Goal: Book appointment/travel/reservation

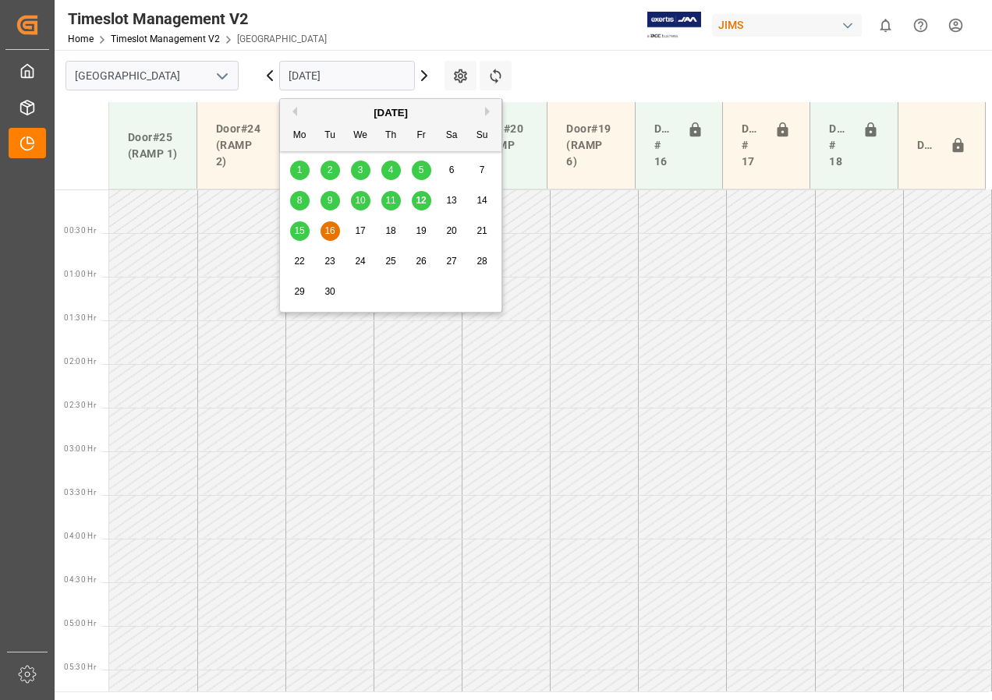
scroll to position [447, 0]
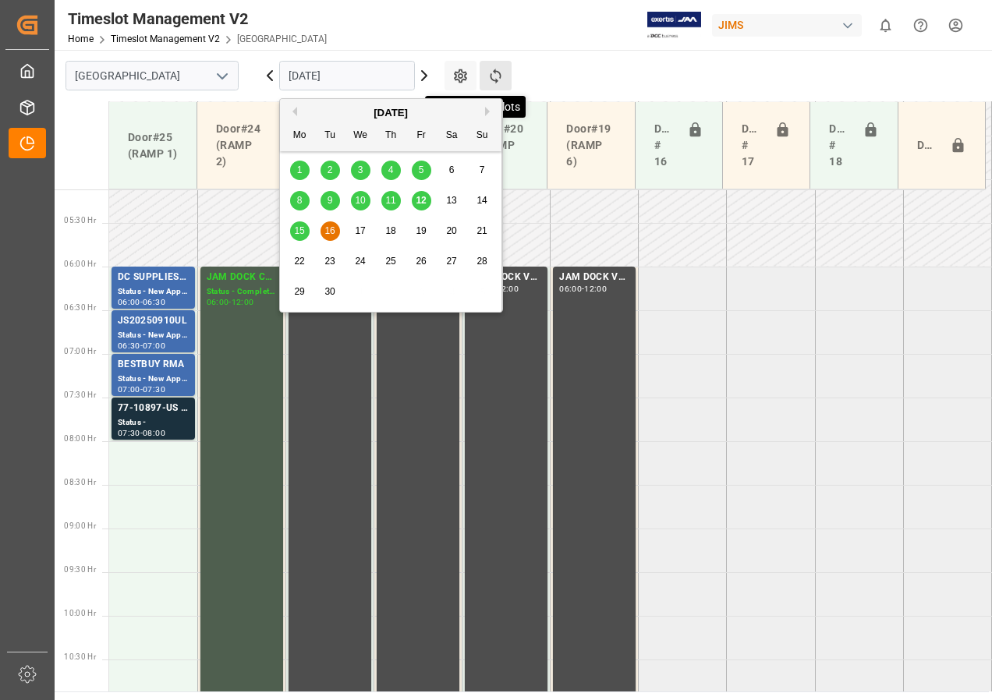
click at [502, 74] on icon at bounding box center [495, 76] width 16 height 16
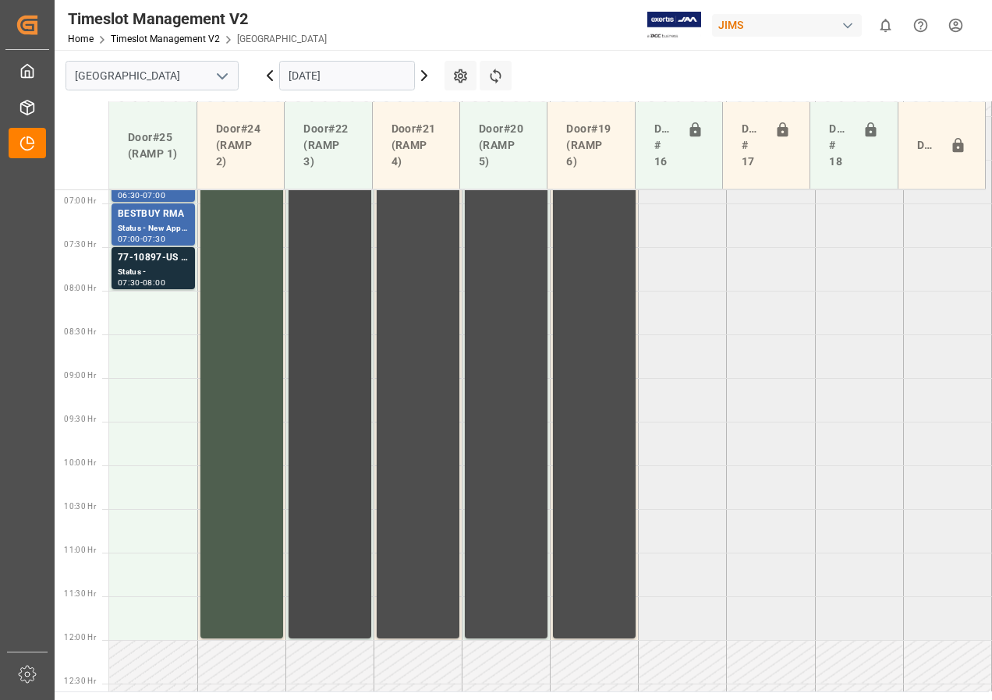
scroll to position [530, 0]
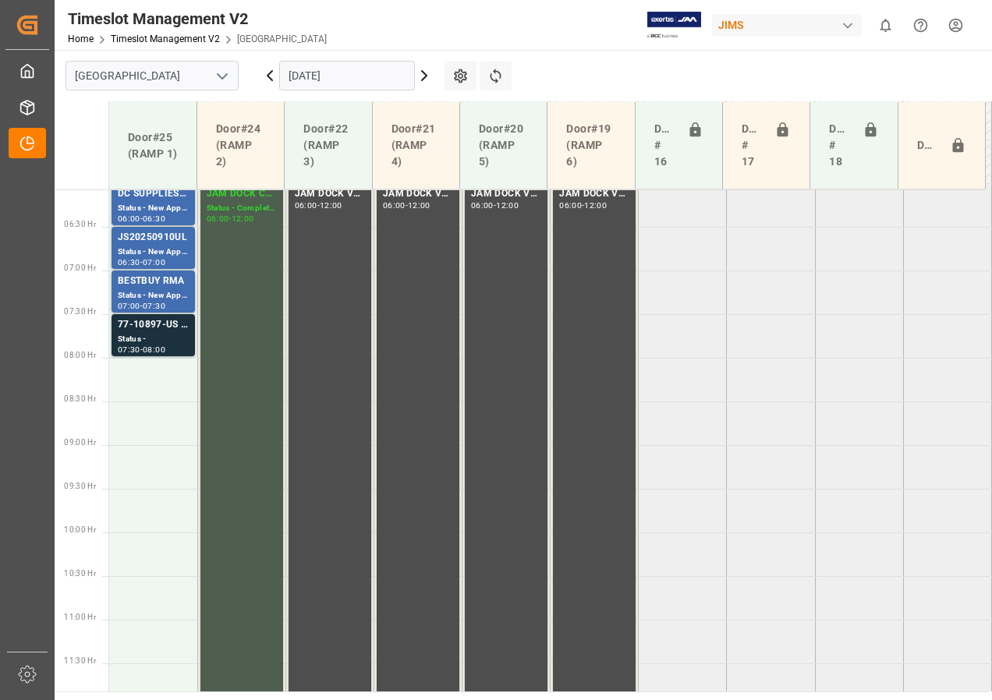
click at [318, 79] on input "[DATE]" at bounding box center [347, 76] width 136 height 30
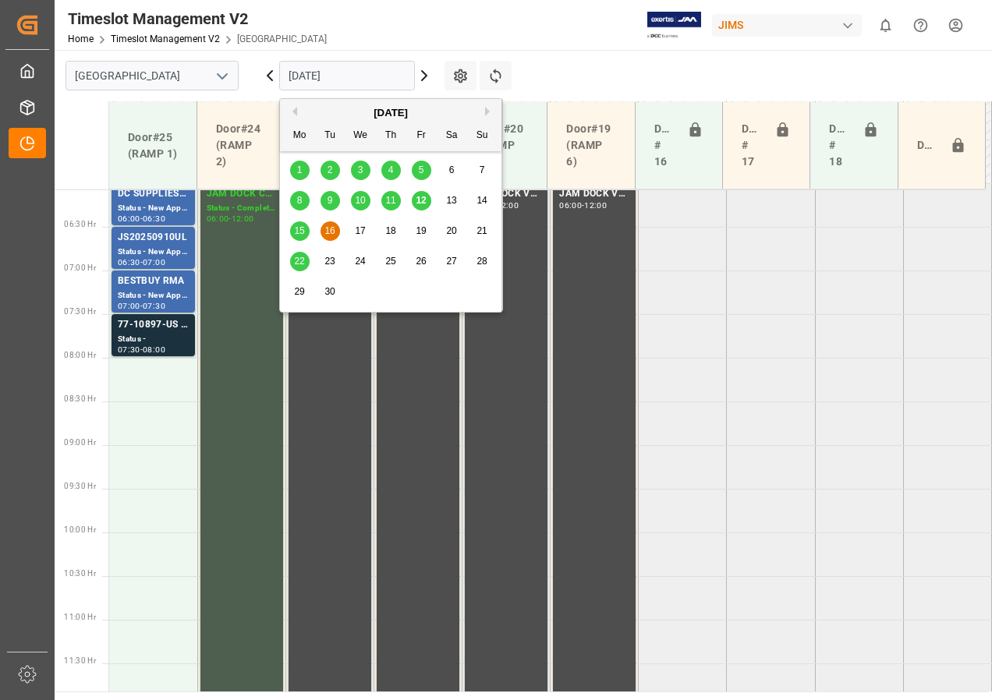
click at [295, 260] on span "22" at bounding box center [299, 261] width 10 height 11
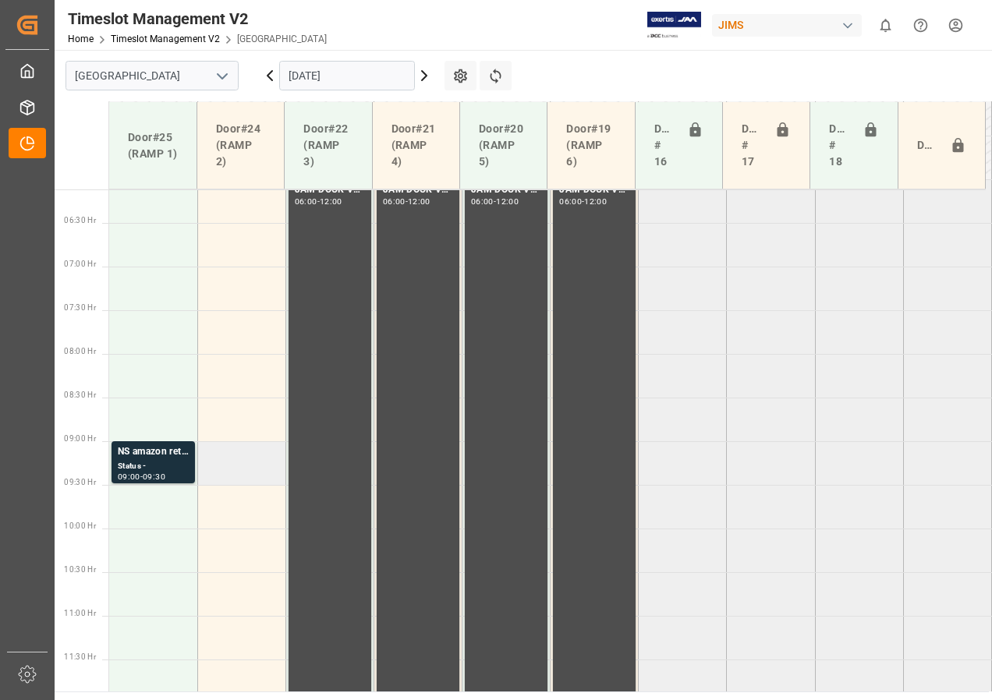
scroll to position [690, 0]
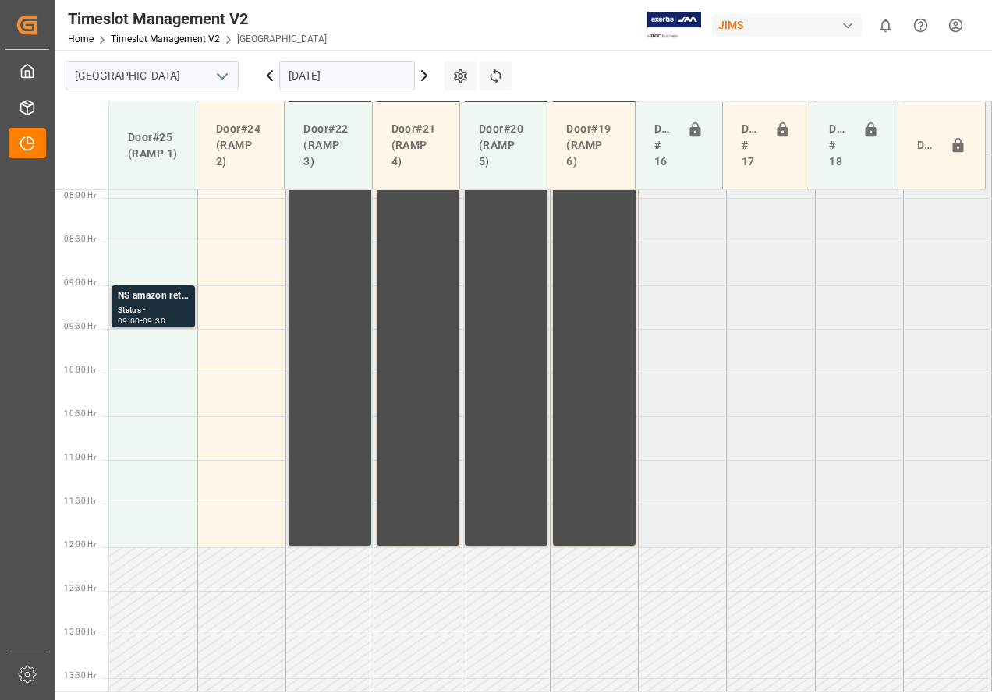
click at [161, 303] on div "NS amazon returns" at bounding box center [153, 296] width 71 height 16
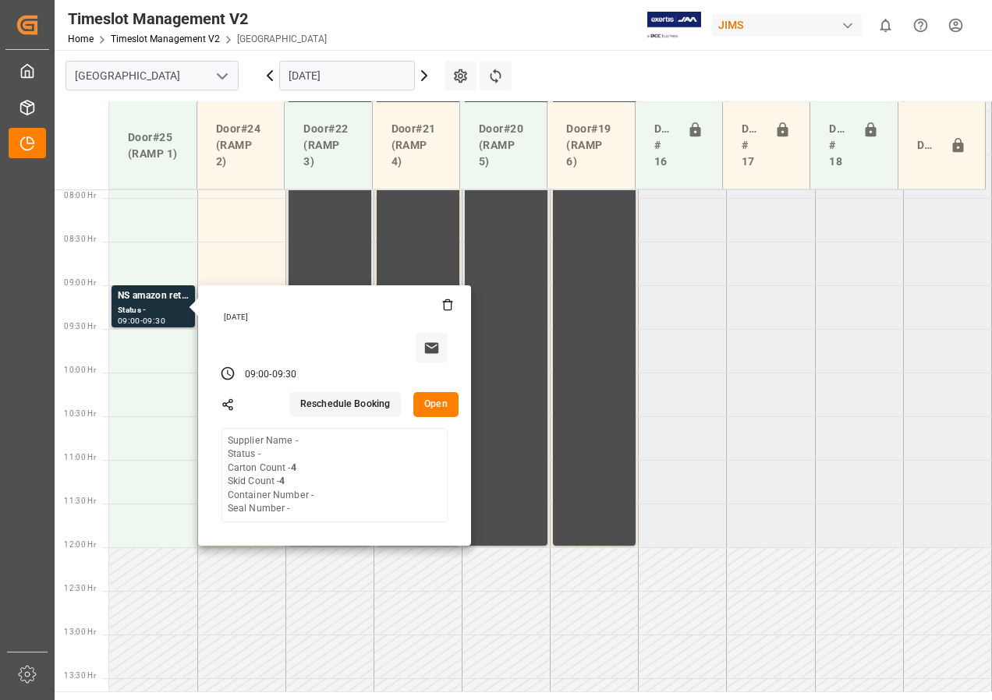
click at [441, 409] on button "Open" at bounding box center [435, 404] width 45 height 25
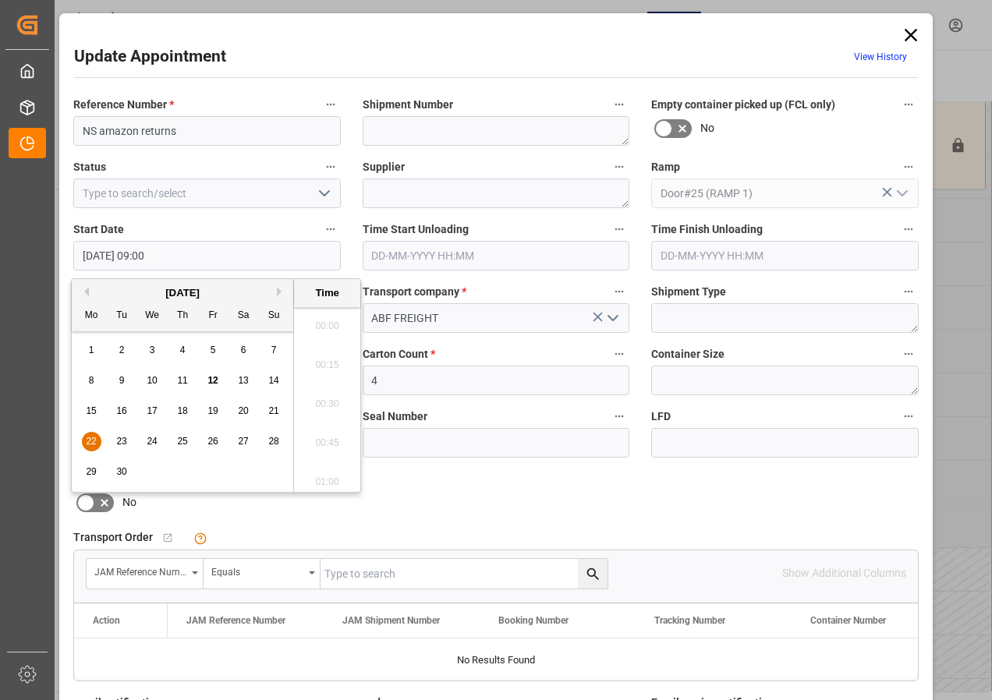
click at [133, 257] on input "[DATE] 09:00" at bounding box center [206, 256] width 267 height 30
click at [87, 442] on span "22" at bounding box center [91, 441] width 10 height 11
click at [322, 321] on li "06:00" at bounding box center [327, 321] width 66 height 39
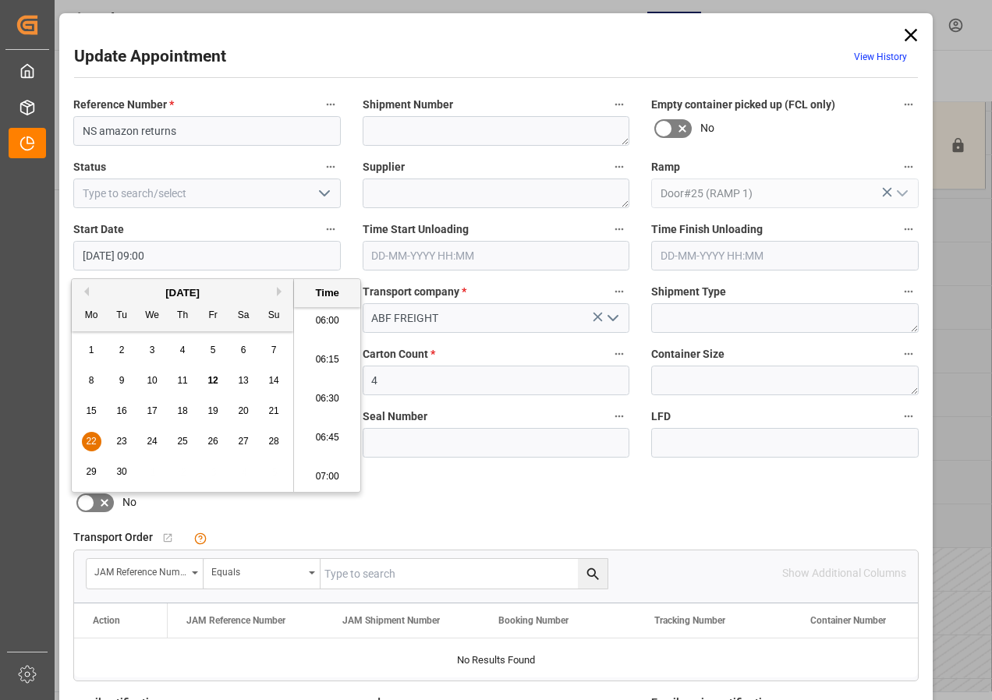
type input "[DATE] 06:00"
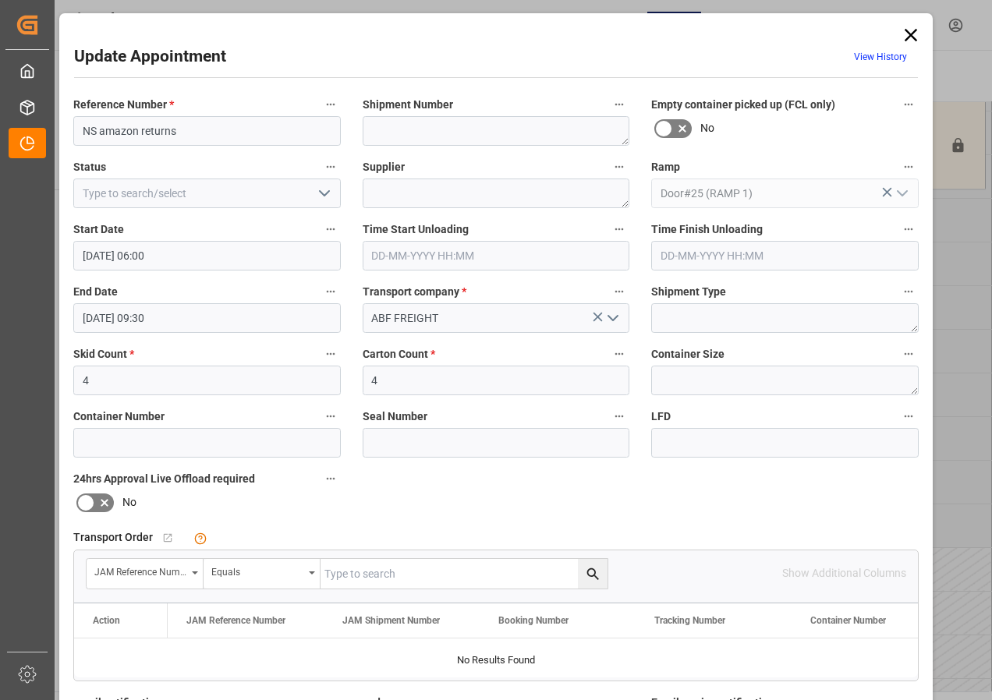
click at [80, 316] on input "[DATE] 09:30" at bounding box center [206, 318] width 267 height 30
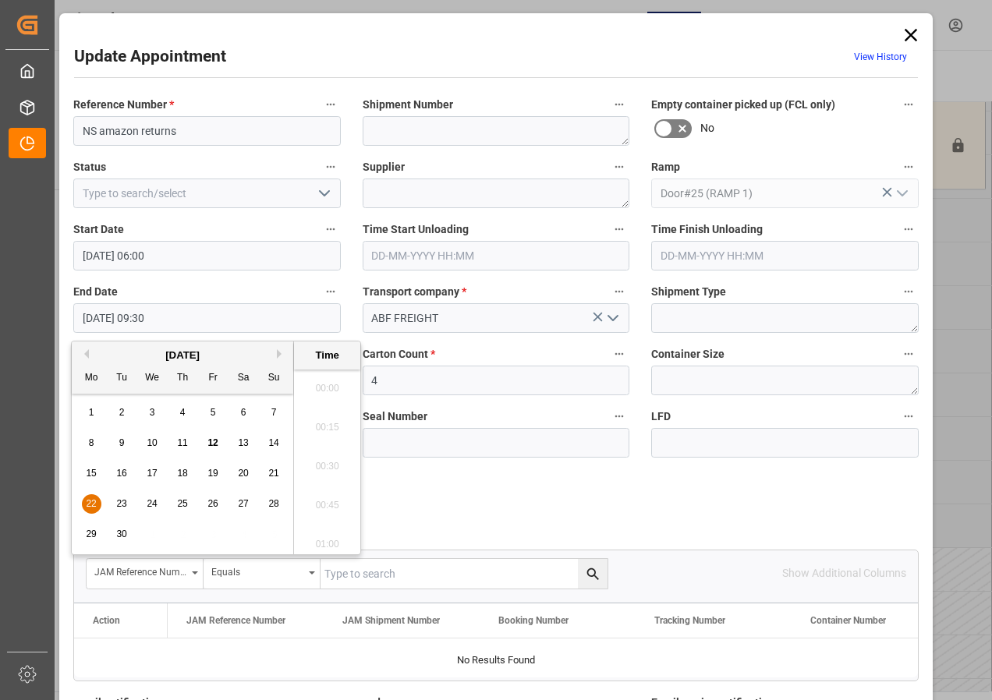
scroll to position [1409, 0]
click at [84, 502] on div "22" at bounding box center [91, 504] width 19 height 19
click at [321, 457] on li "06:30" at bounding box center [327, 461] width 66 height 39
type input "[DATE] 06:30"
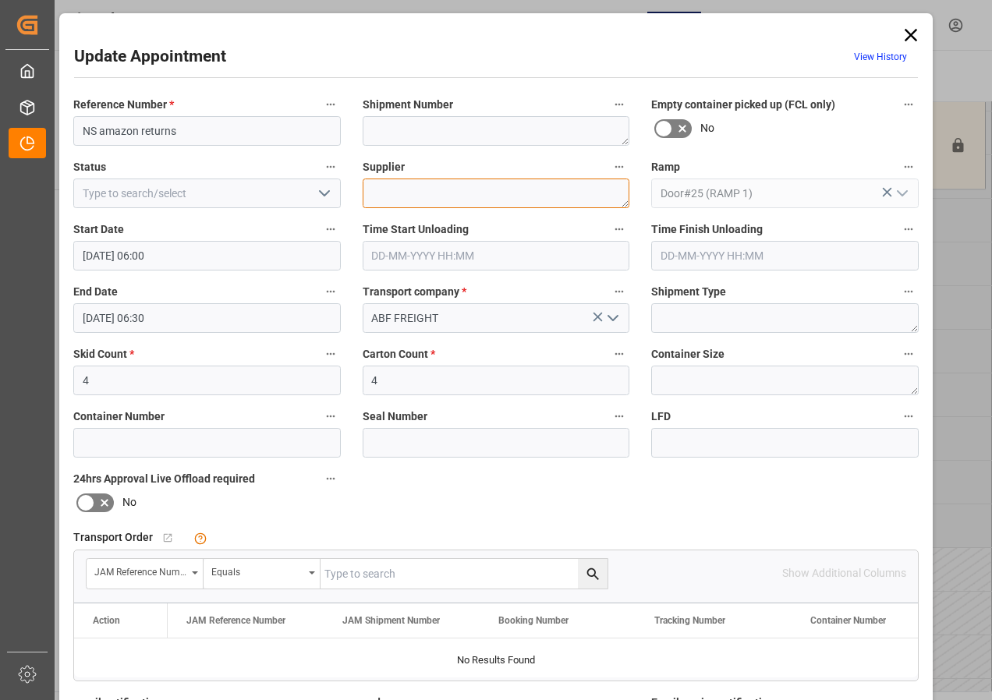
click at [384, 191] on textarea at bounding box center [496, 194] width 267 height 30
type textarea "AMAZON RMA"
click at [320, 189] on icon "open menu" at bounding box center [324, 193] width 19 height 19
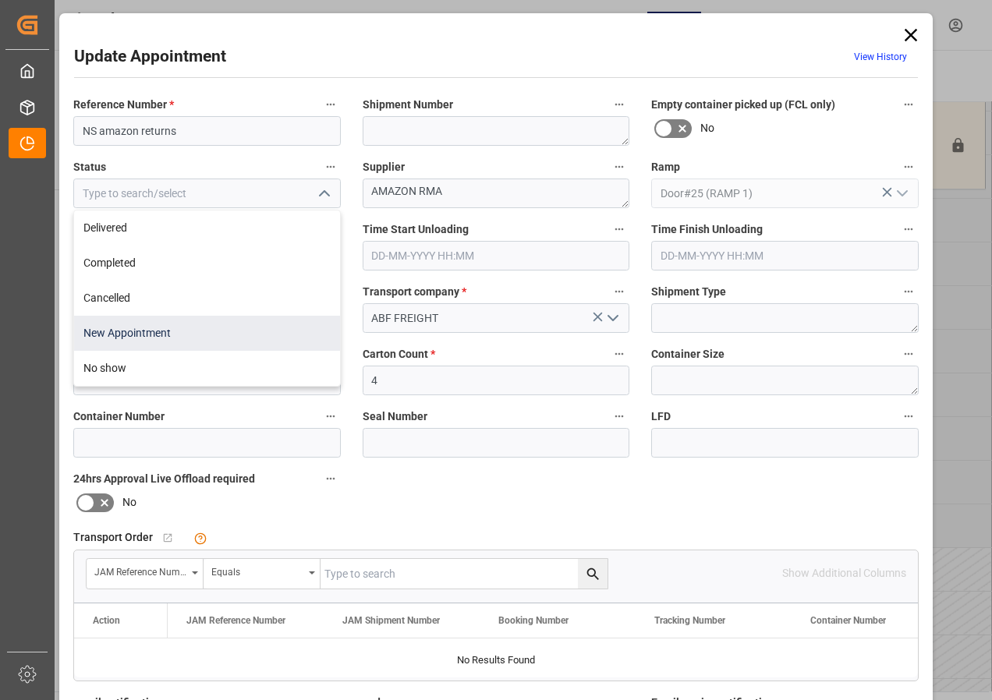
click at [143, 334] on div "New Appointment" at bounding box center [207, 333] width 266 height 35
type input "New Appointment"
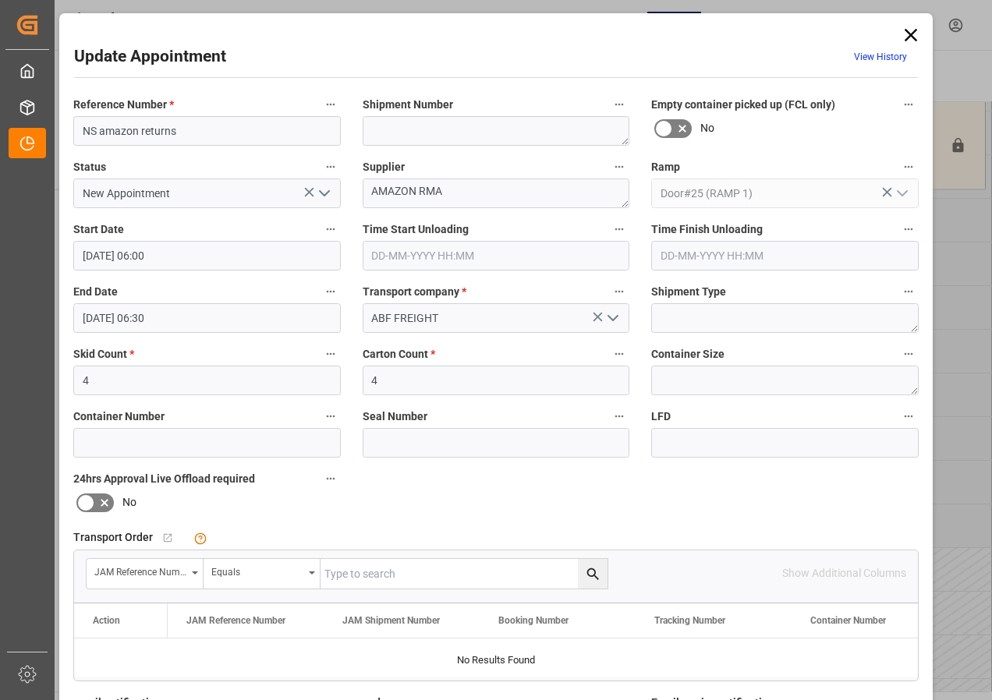
scroll to position [248, 0]
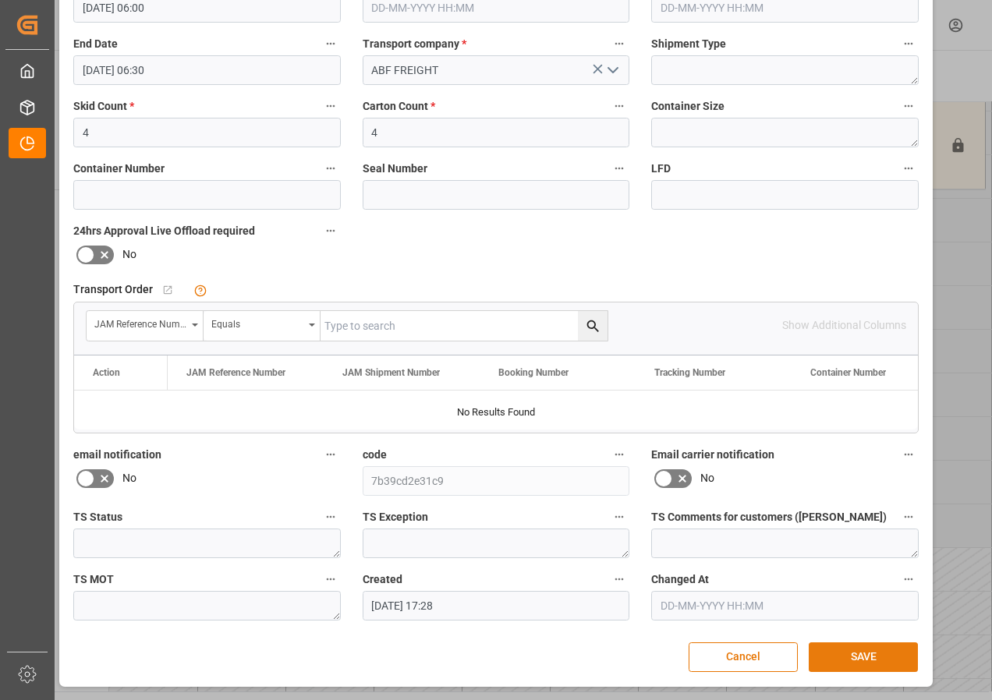
click at [830, 649] on button "SAVE" at bounding box center [863, 657] width 109 height 30
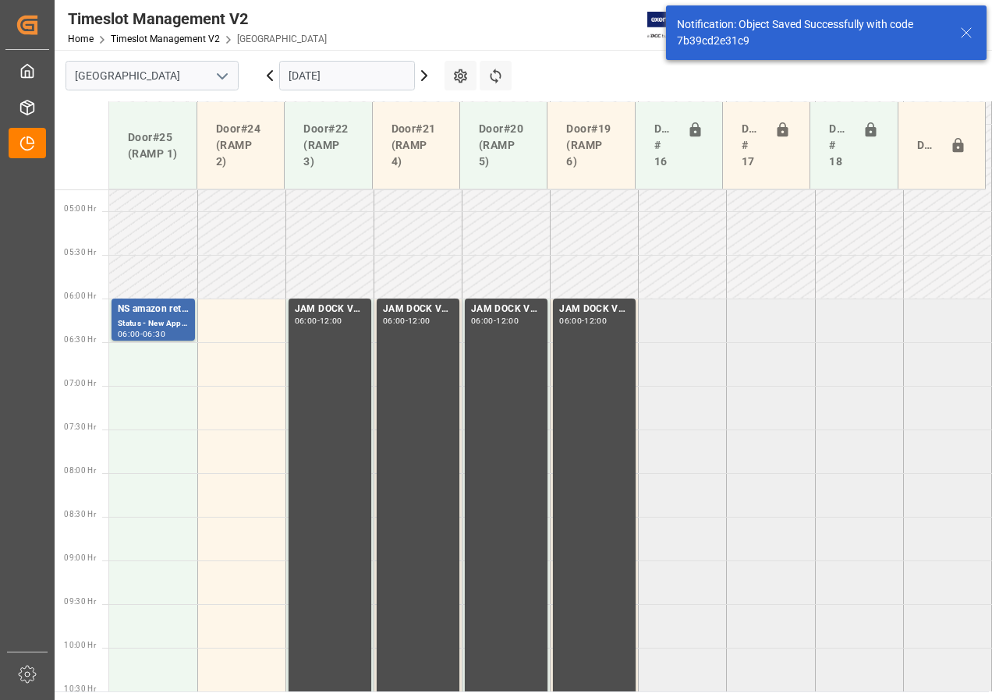
scroll to position [459, 0]
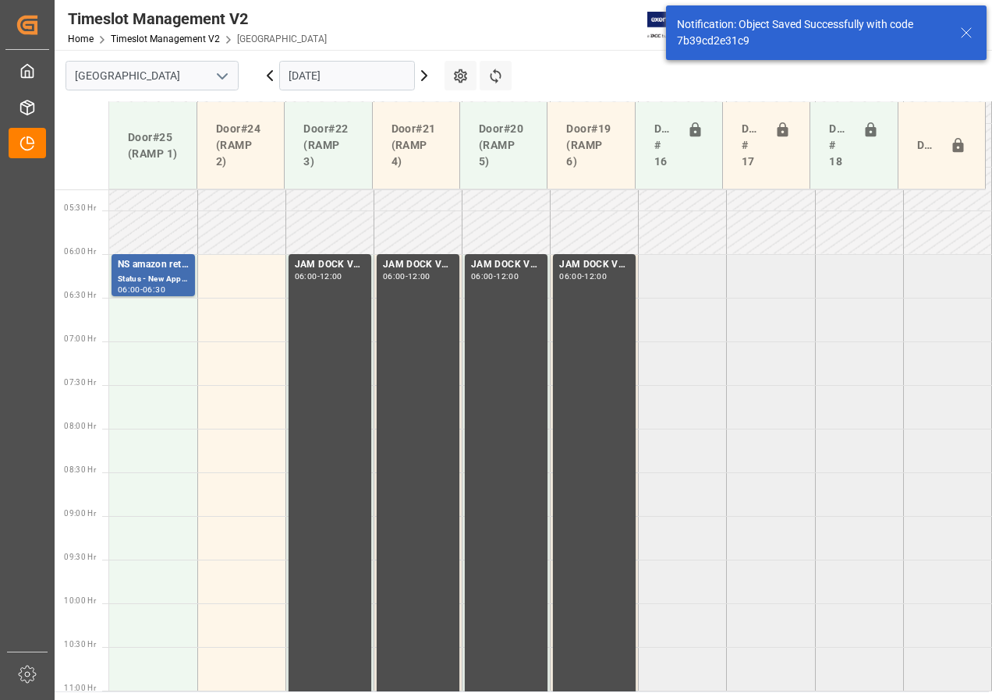
click at [310, 76] on input "[DATE]" at bounding box center [347, 76] width 136 height 30
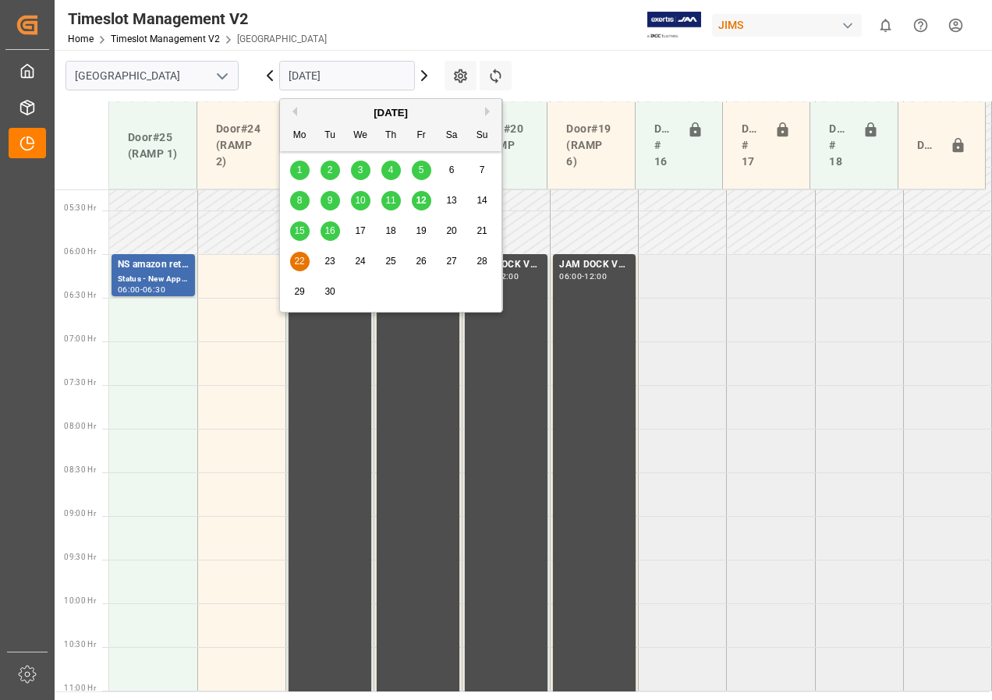
click at [329, 229] on span "16" at bounding box center [329, 230] width 10 height 11
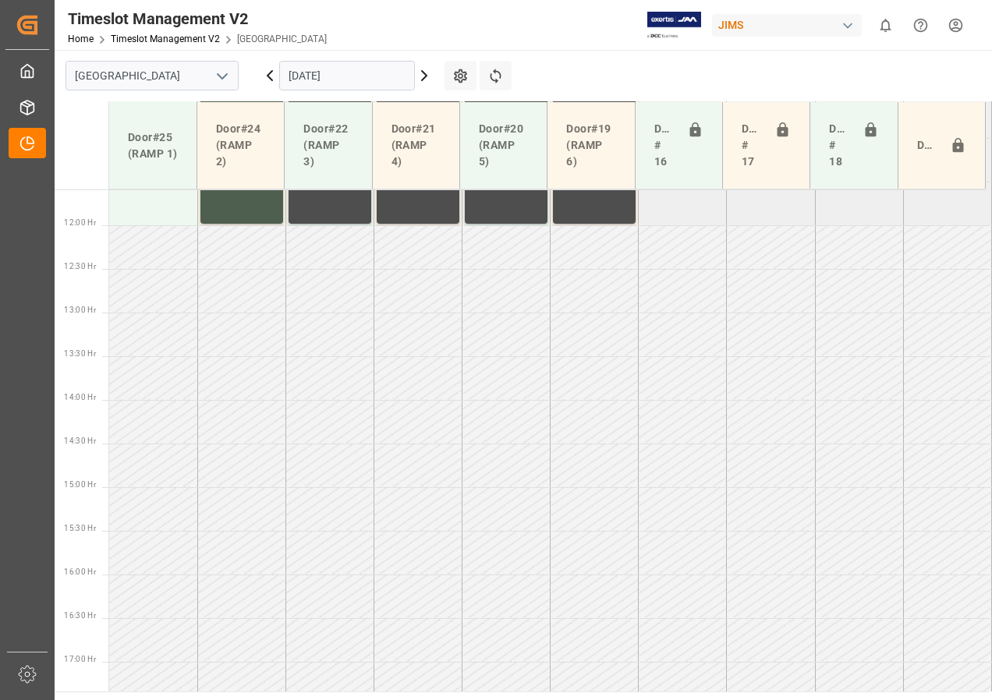
scroll to position [1158, 0]
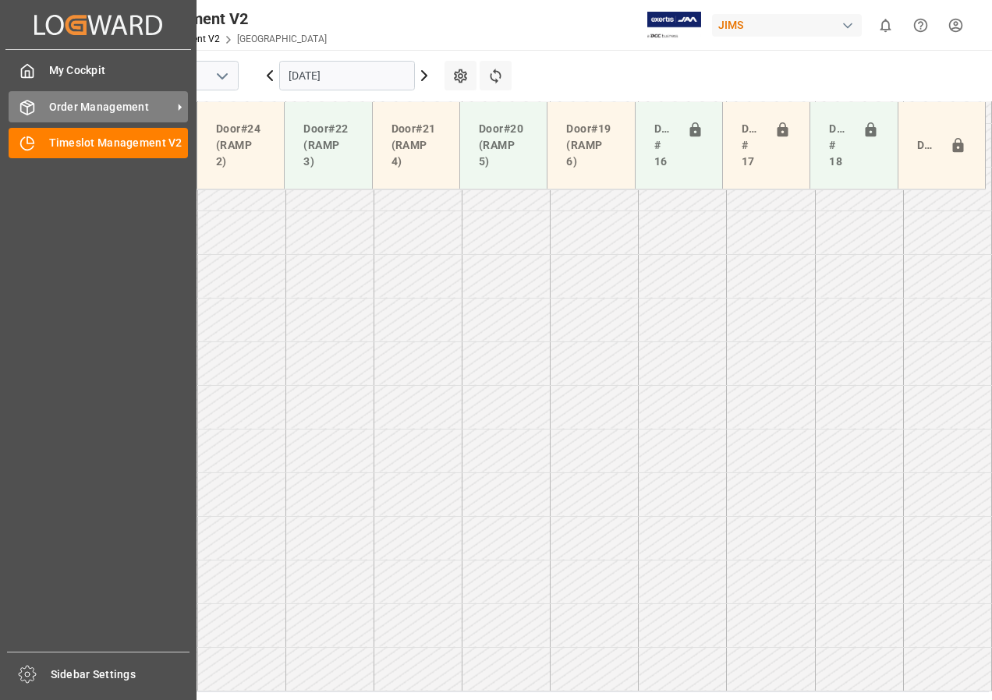
click at [69, 110] on span "Order Management" at bounding box center [110, 107] width 123 height 16
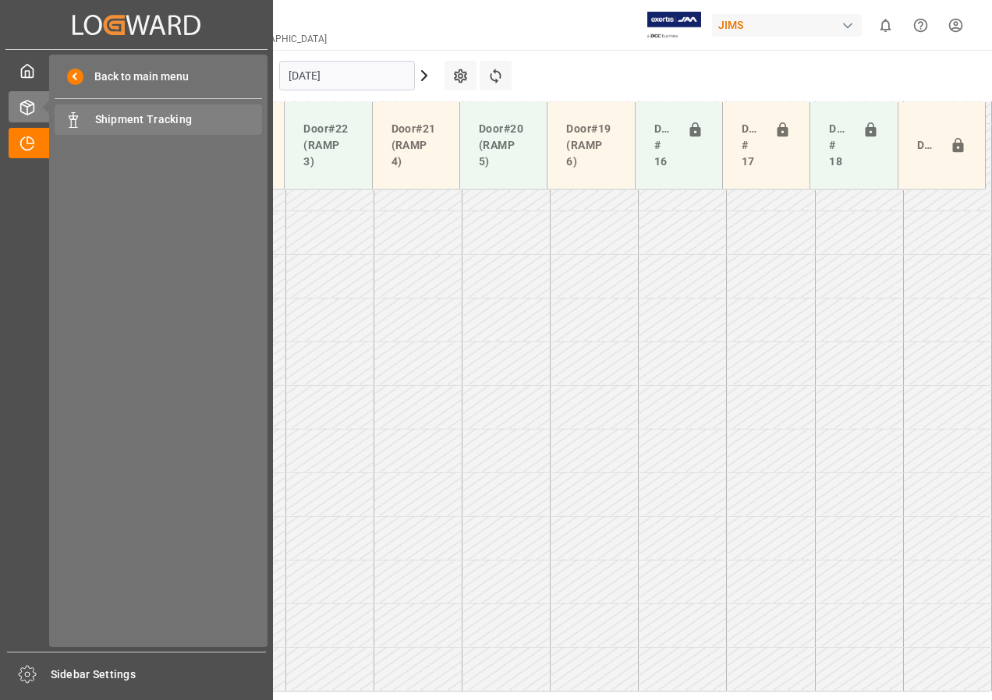
click at [142, 120] on span "Shipment Tracking" at bounding box center [179, 119] width 168 height 16
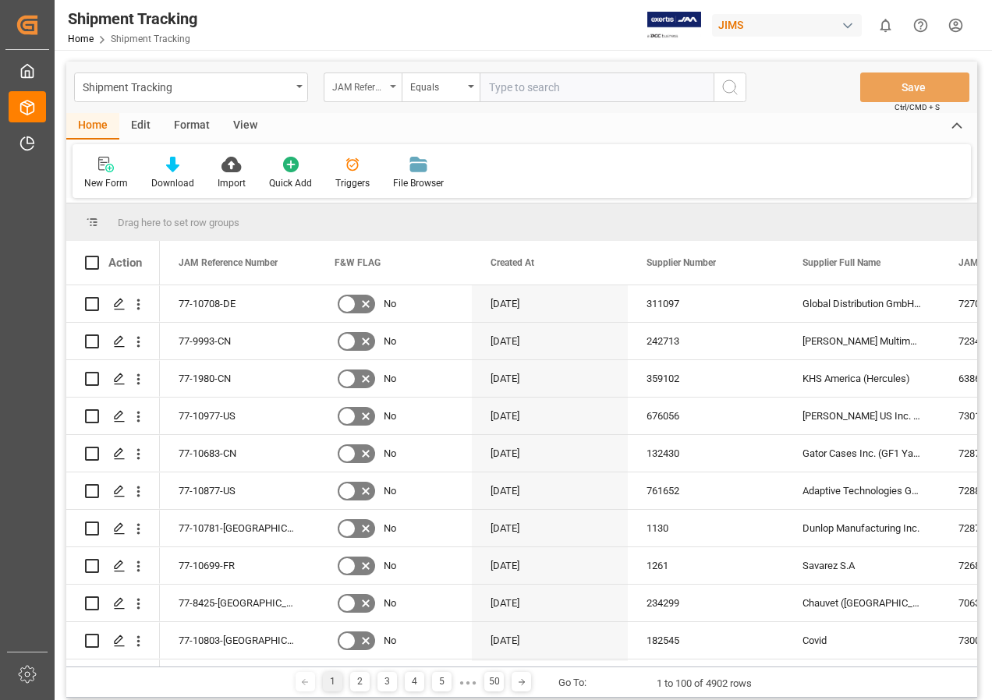
click at [397, 86] on div "JAM Reference Number" at bounding box center [363, 88] width 78 height 30
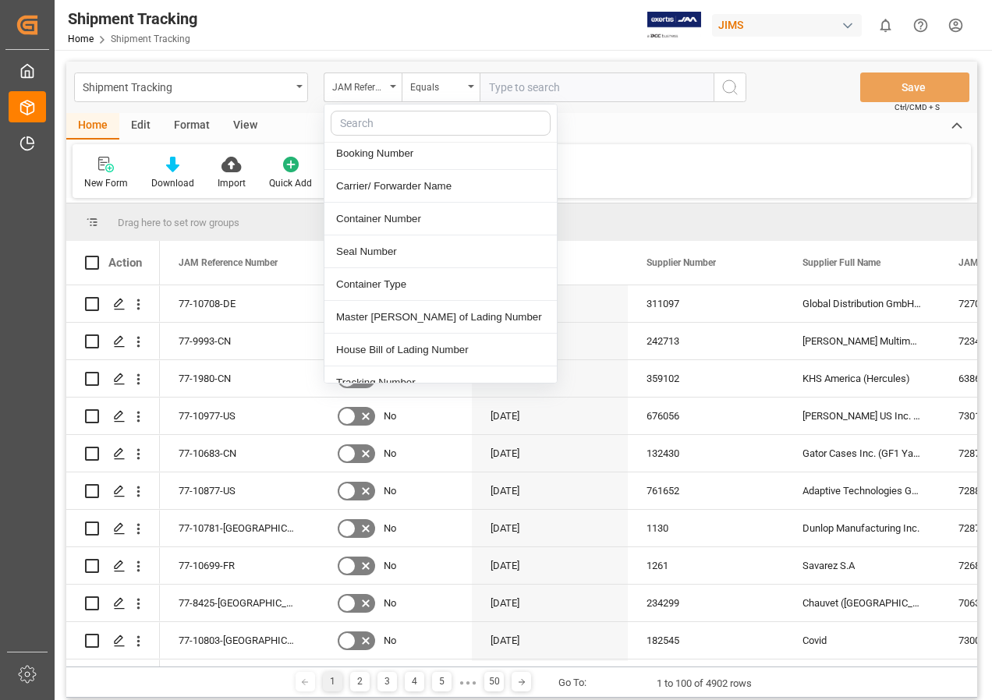
scroll to position [624, 0]
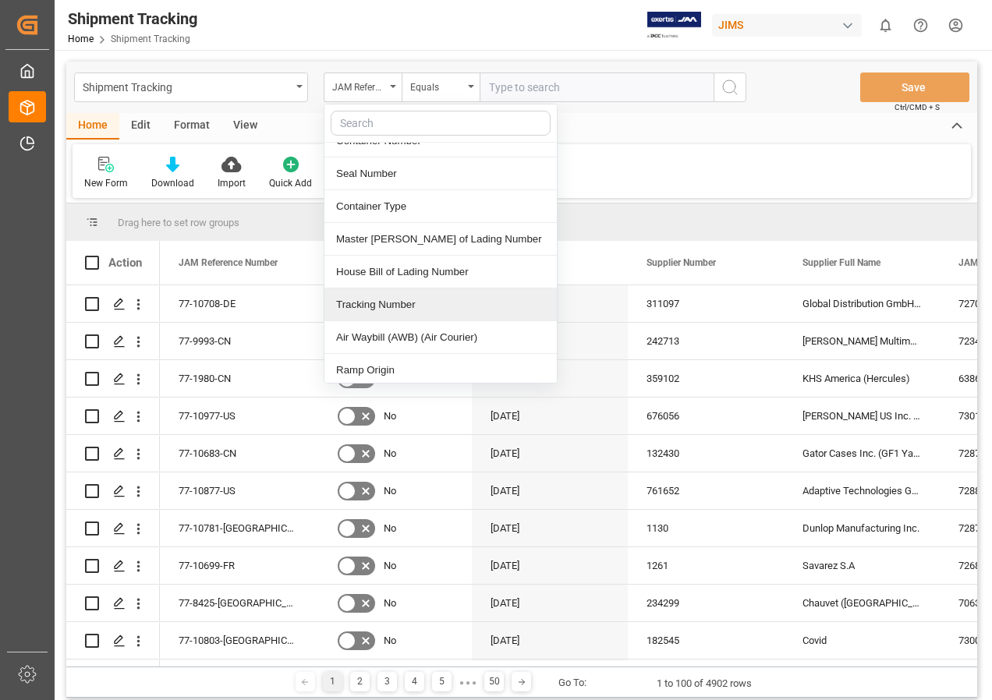
click at [404, 288] on div "Tracking Number" at bounding box center [440, 304] width 232 height 33
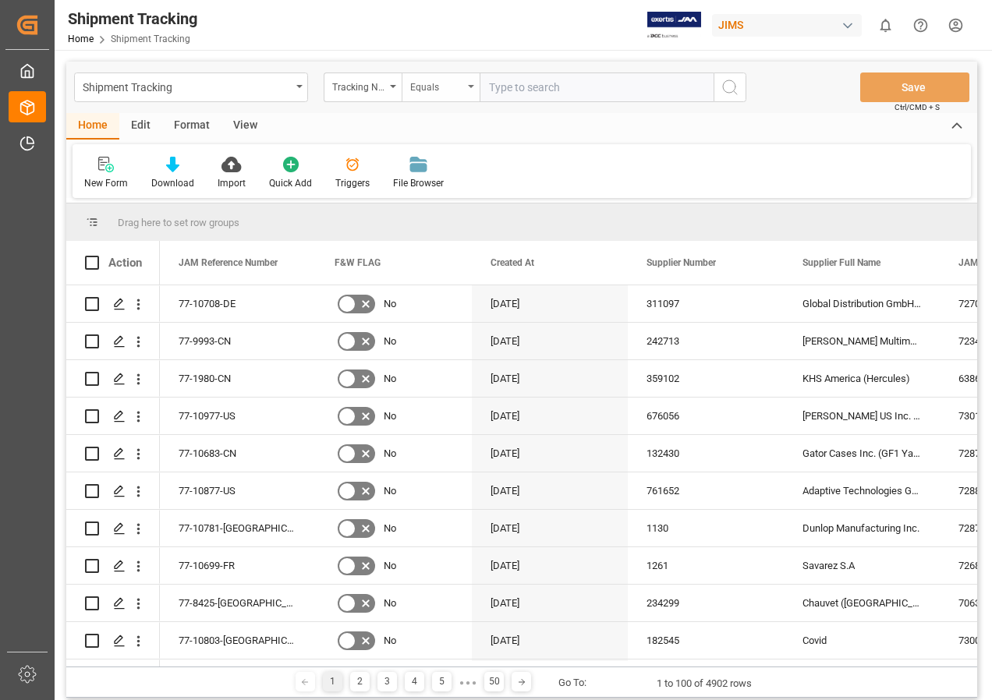
click at [464, 83] on div "Equals" at bounding box center [441, 88] width 78 height 30
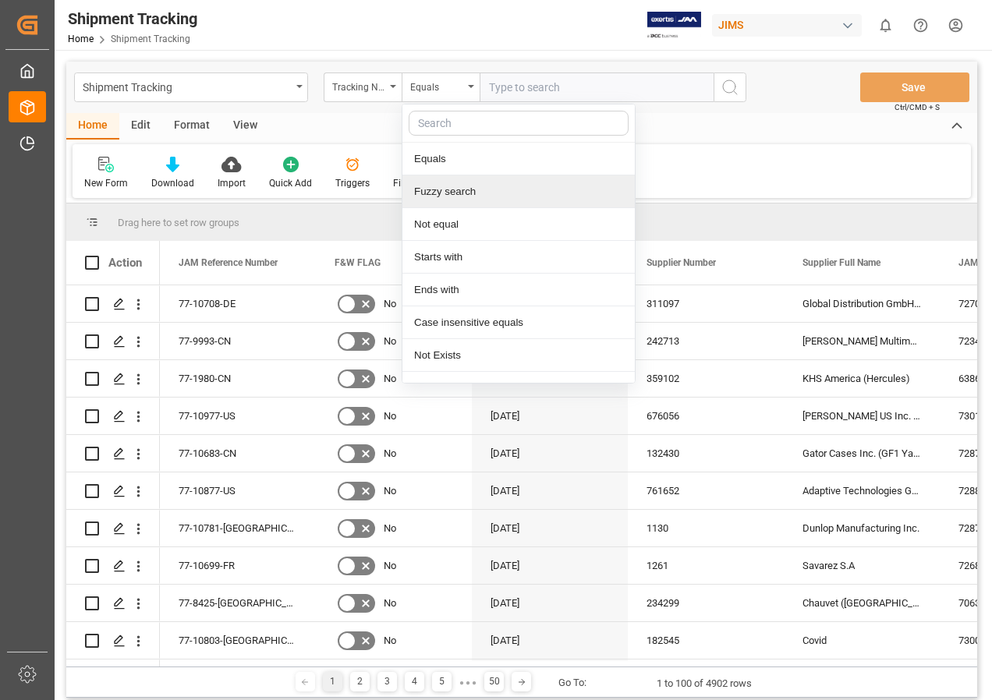
click at [439, 191] on div "Fuzzy search" at bounding box center [518, 191] width 232 height 33
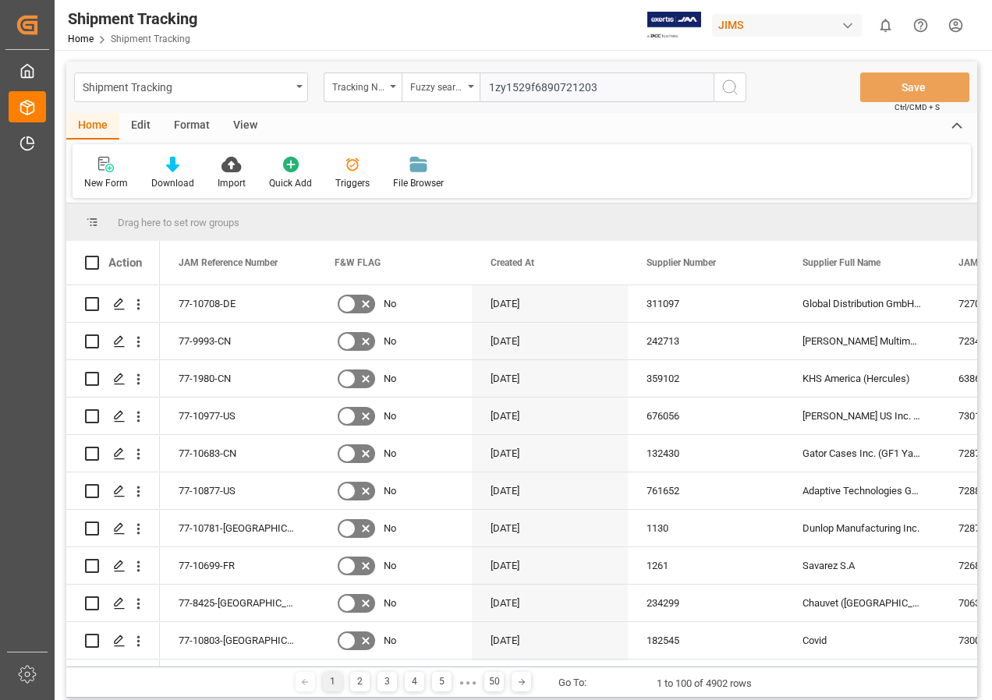
type input "1zy1529f6890721203"
click at [737, 84] on icon "search button" at bounding box center [729, 87] width 19 height 19
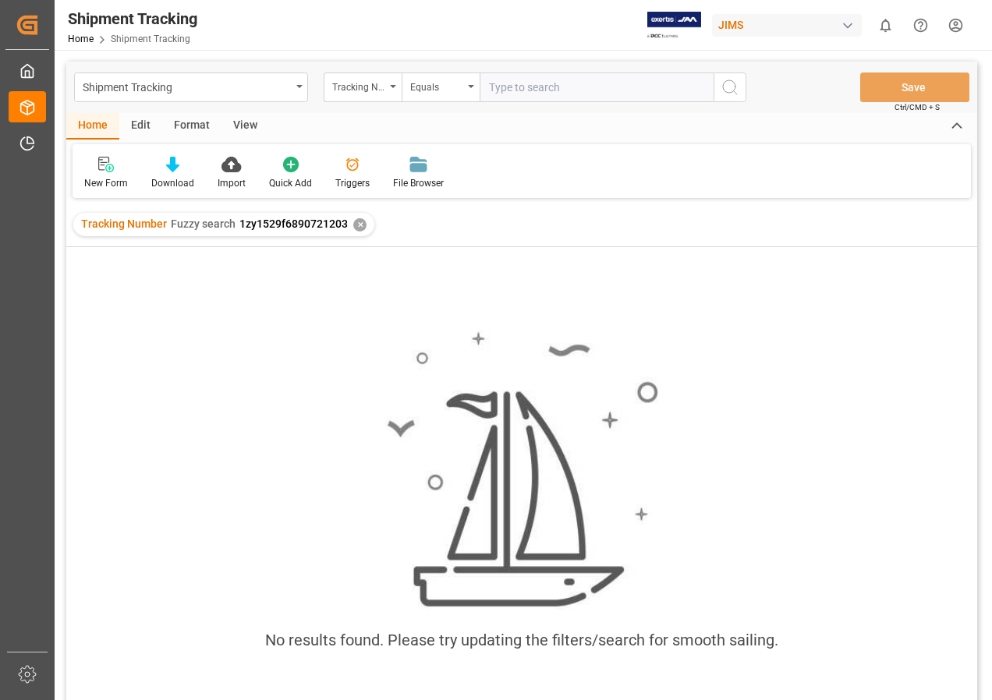
click at [357, 228] on div "✕" at bounding box center [359, 224] width 13 height 13
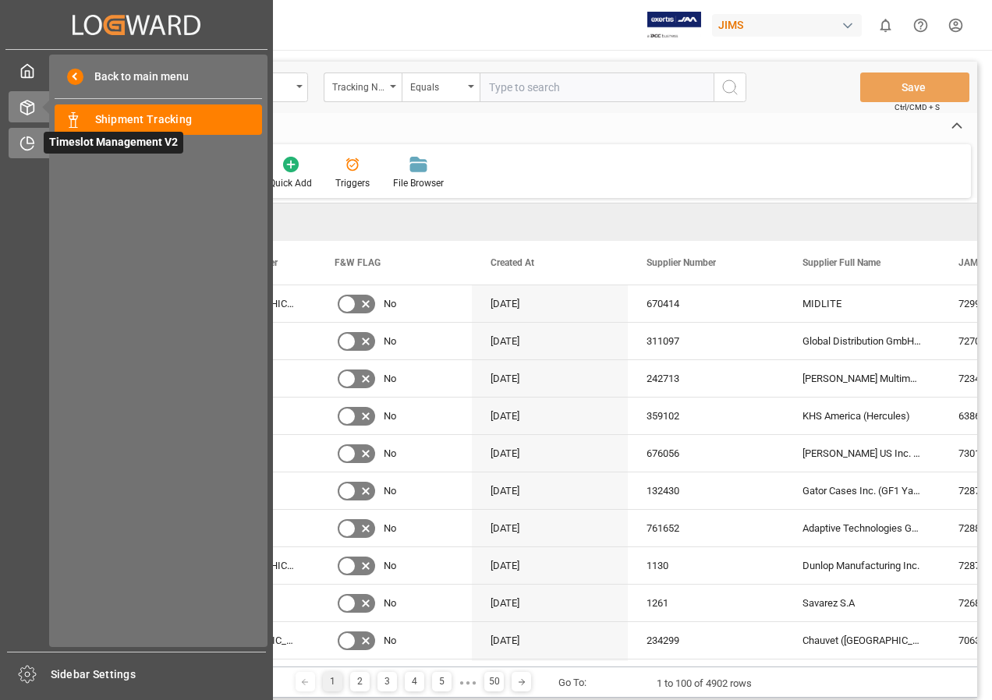
click at [87, 145] on span "Timeslot Management V2" at bounding box center [114, 143] width 140 height 22
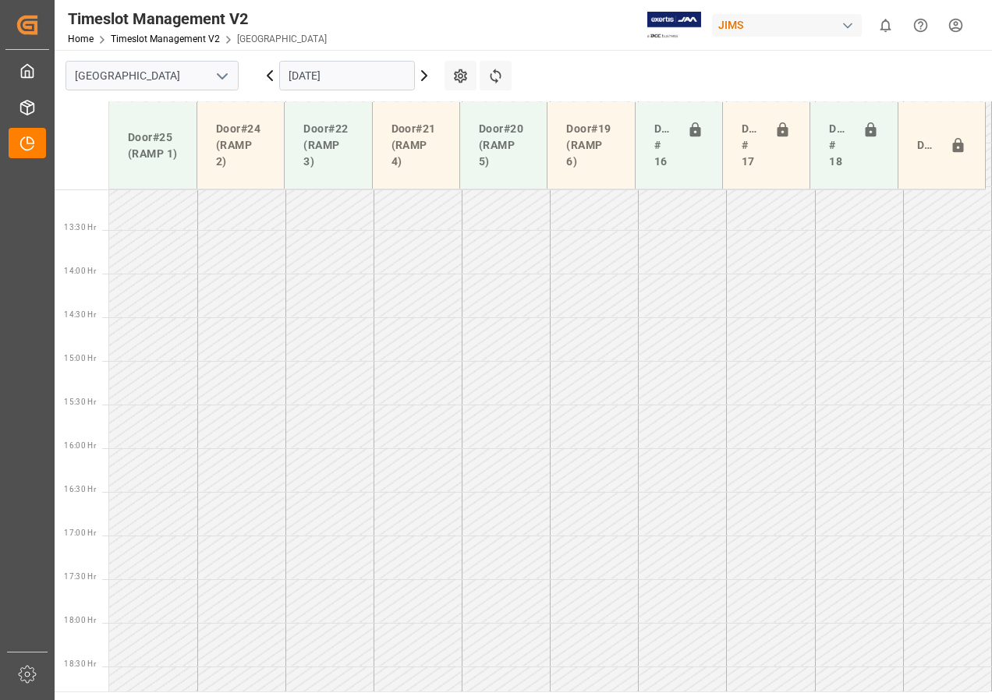
scroll to position [1158, 0]
click at [422, 76] on icon at bounding box center [424, 75] width 19 height 19
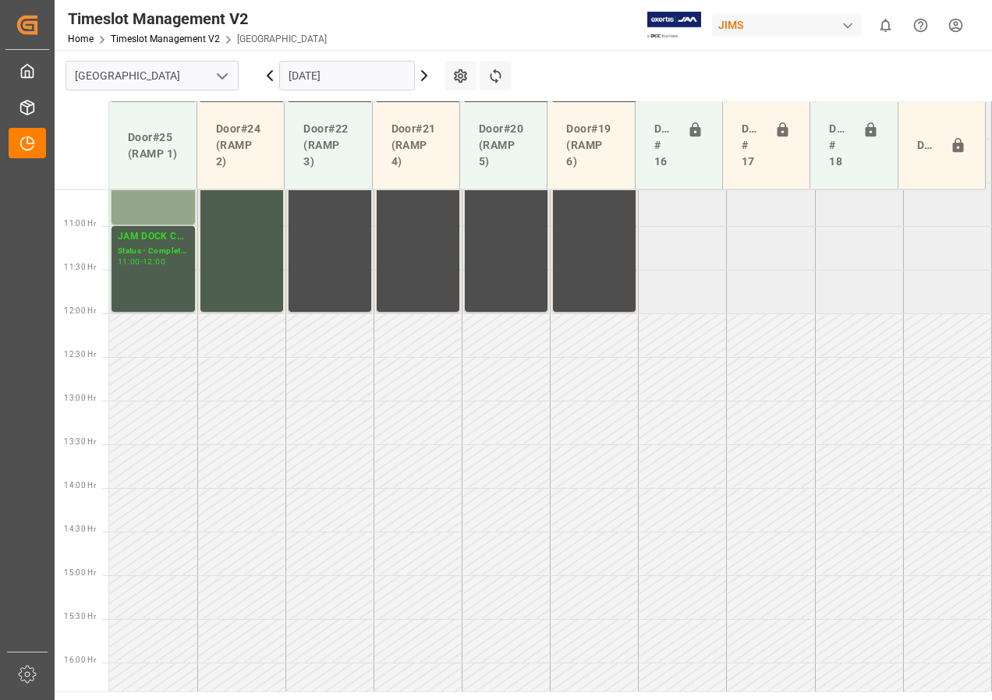
click at [308, 80] on input "[DATE]" at bounding box center [347, 76] width 136 height 30
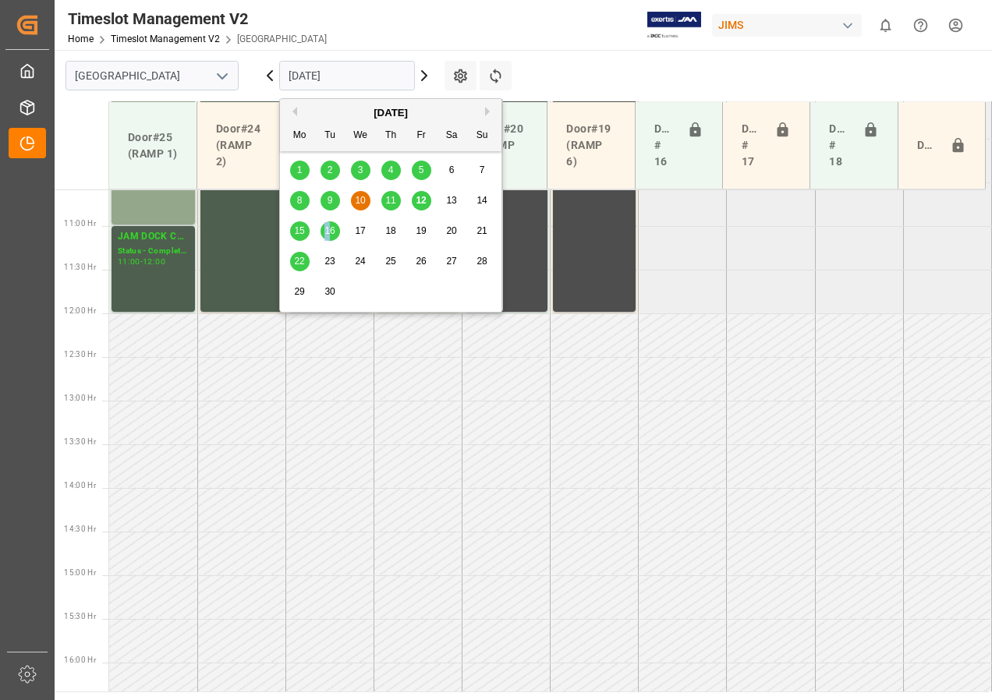
click at [327, 232] on span "16" at bounding box center [329, 230] width 10 height 11
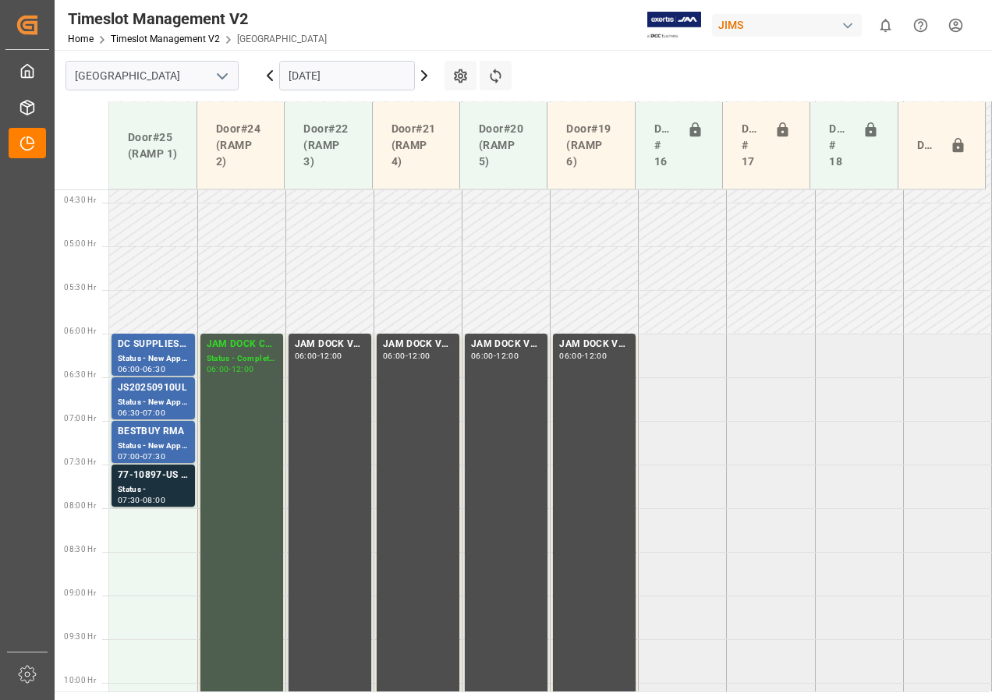
scroll to position [520, 0]
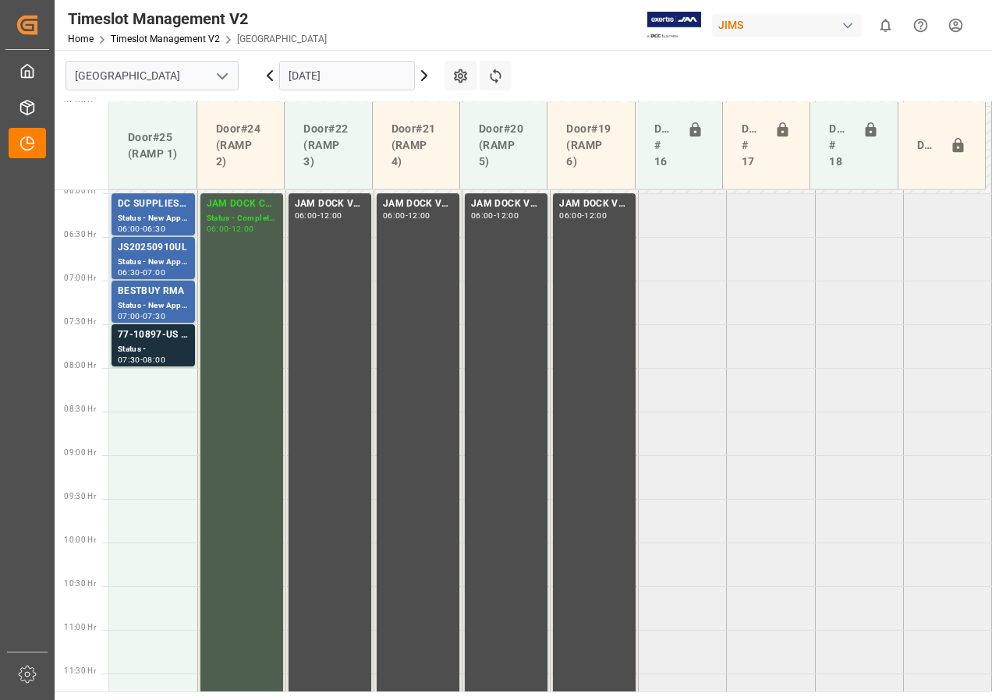
click at [317, 80] on input "[DATE]" at bounding box center [347, 76] width 136 height 30
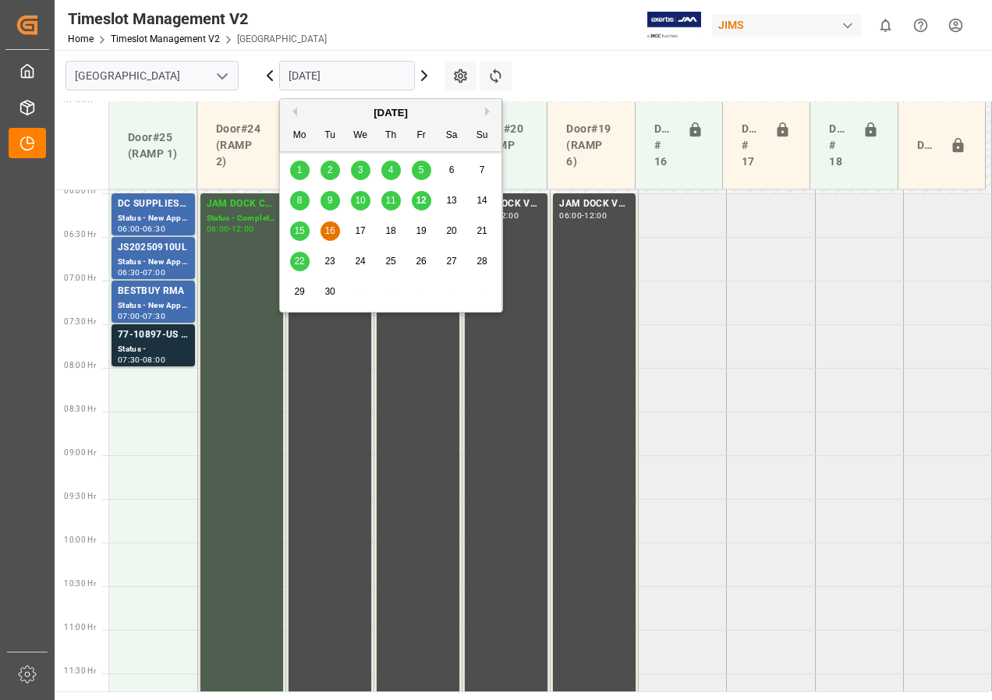
click at [296, 233] on span "15" at bounding box center [299, 230] width 10 height 11
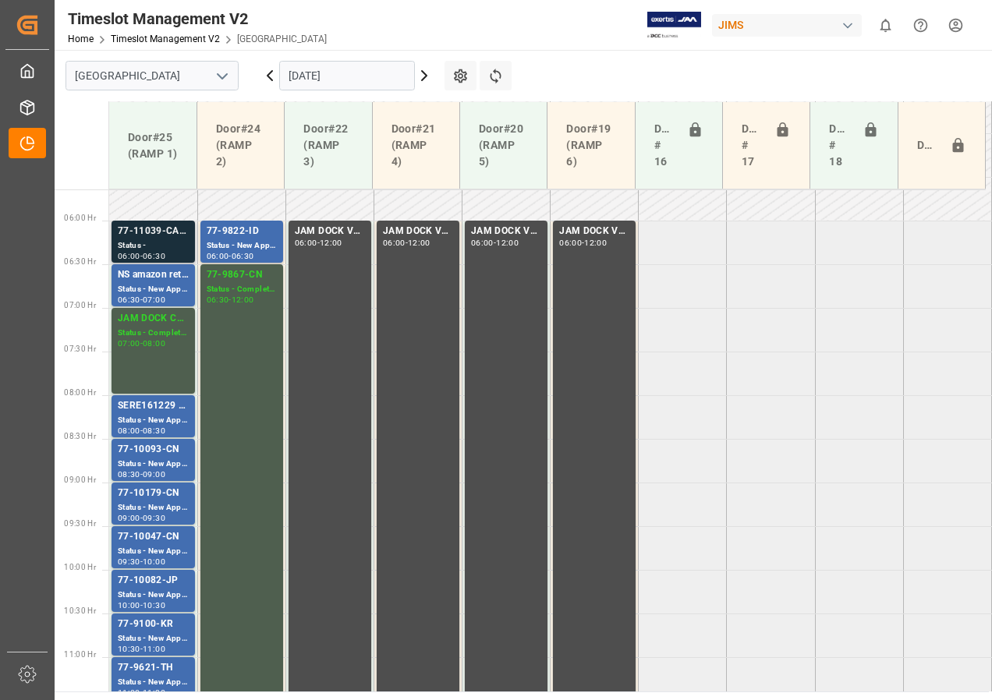
scroll to position [465, 0]
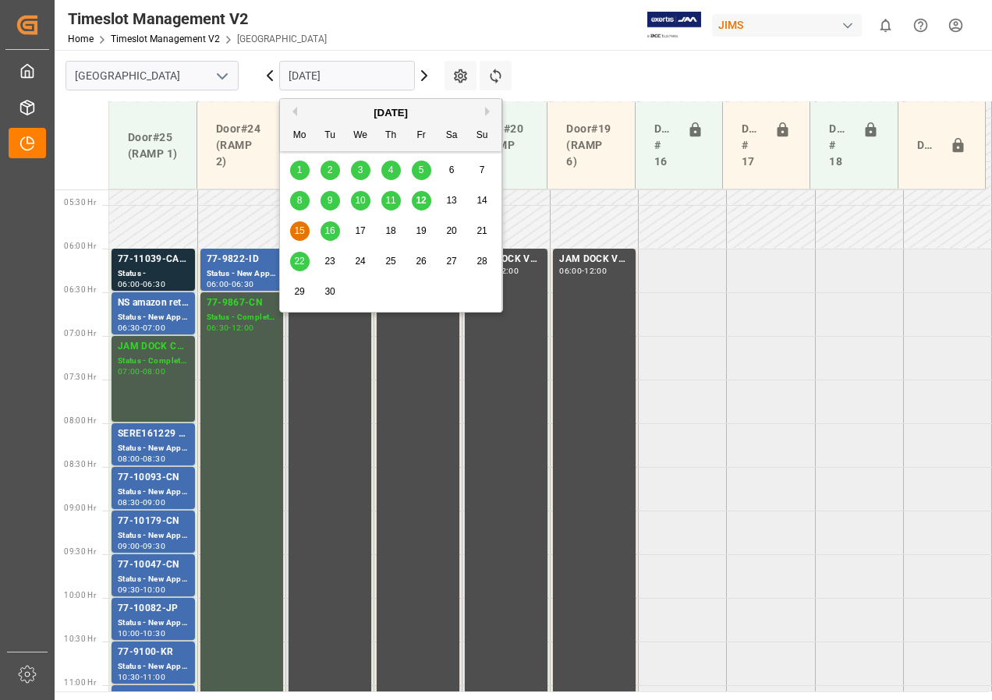
click at [311, 80] on input "[DATE]" at bounding box center [347, 76] width 136 height 30
click at [329, 230] on span "16" at bounding box center [329, 230] width 10 height 11
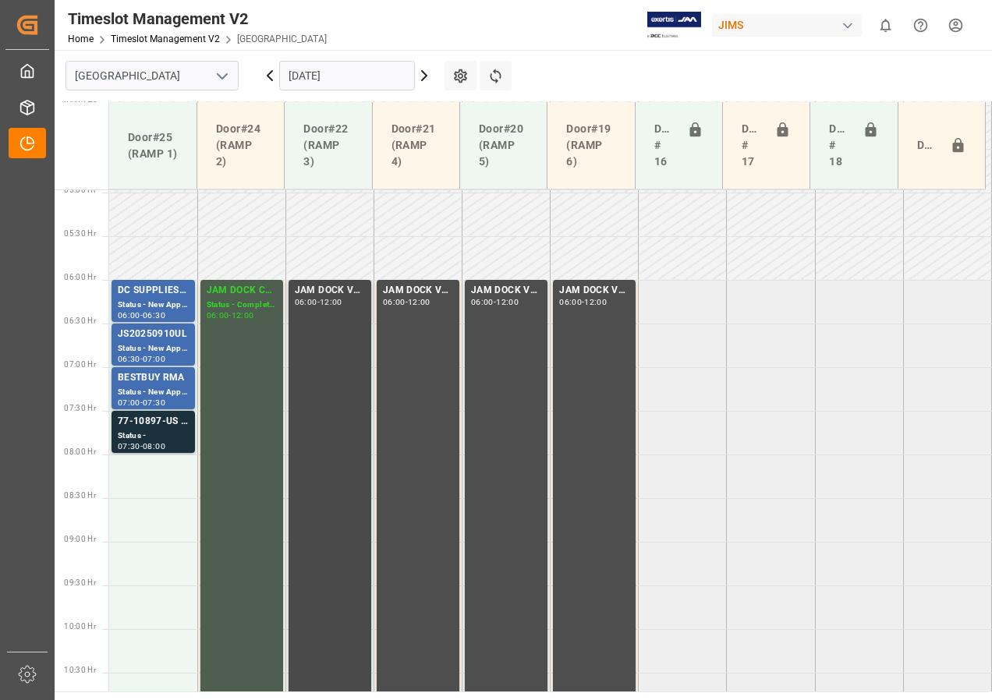
scroll to position [433, 0]
